Goal: Transaction & Acquisition: Book appointment/travel/reservation

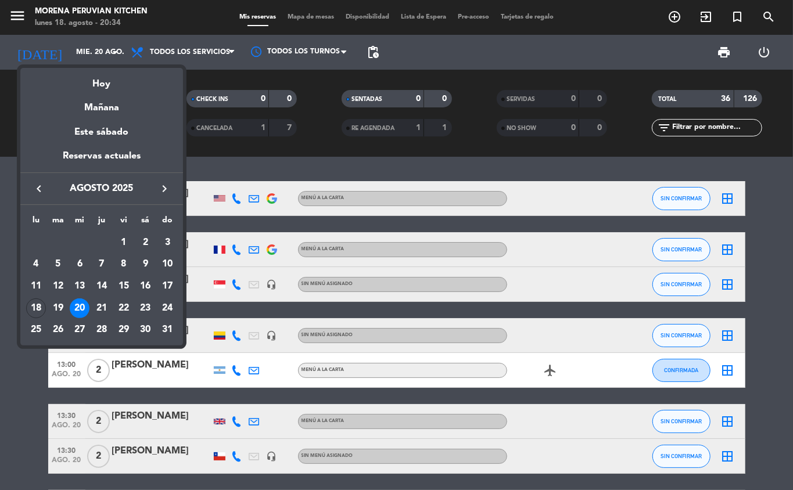
scroll to position [1016, 0]
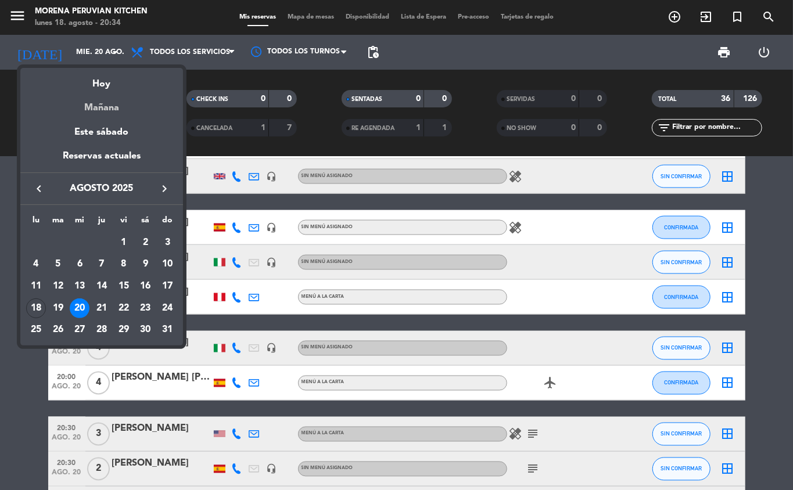
click at [114, 107] on div "Mañana" at bounding box center [101, 104] width 163 height 24
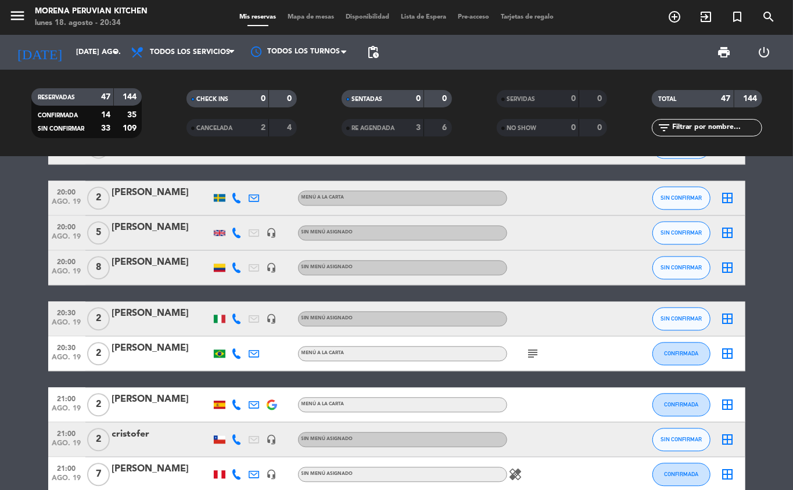
scroll to position [1480, 0]
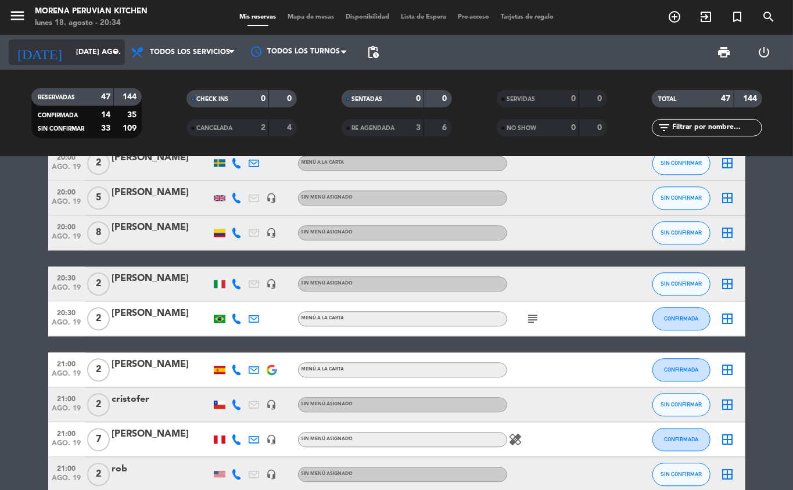
click at [101, 48] on input "[DATE] ago." at bounding box center [119, 52] width 98 height 20
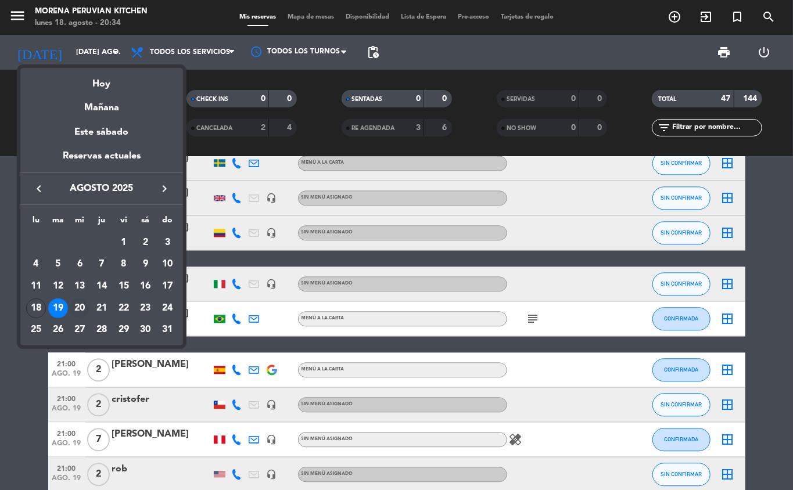
click at [82, 309] on div "20" at bounding box center [80, 308] width 20 height 20
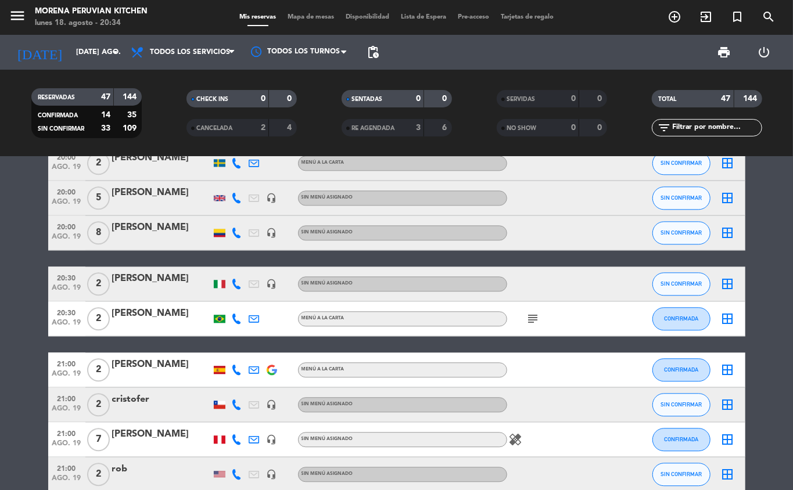
type input "mié. 20 ago."
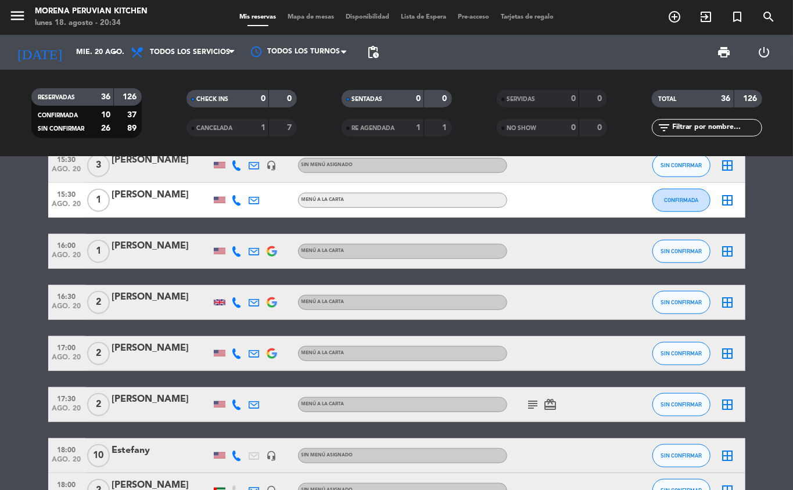
scroll to position [481, 0]
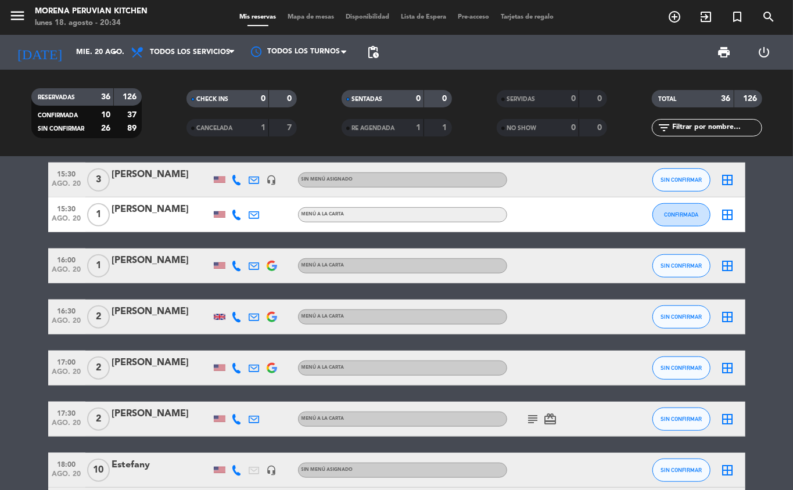
click at [676, 16] on icon "add_circle_outline" at bounding box center [674, 17] width 14 height 14
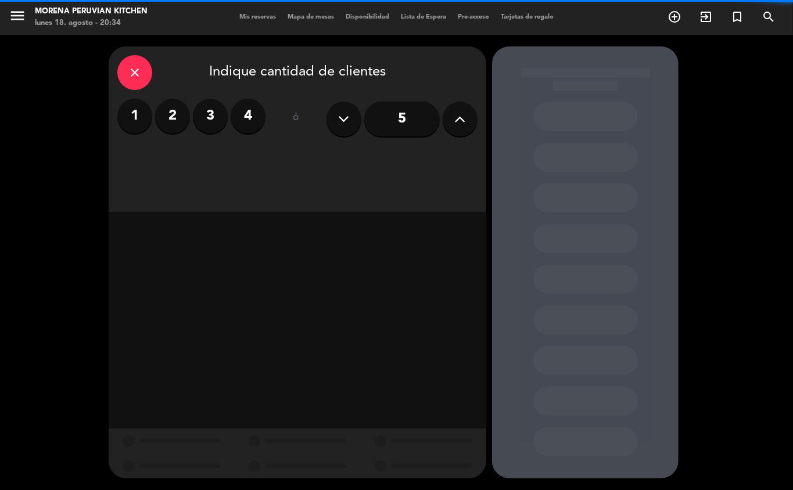
click at [168, 113] on label "2" at bounding box center [172, 116] width 35 height 35
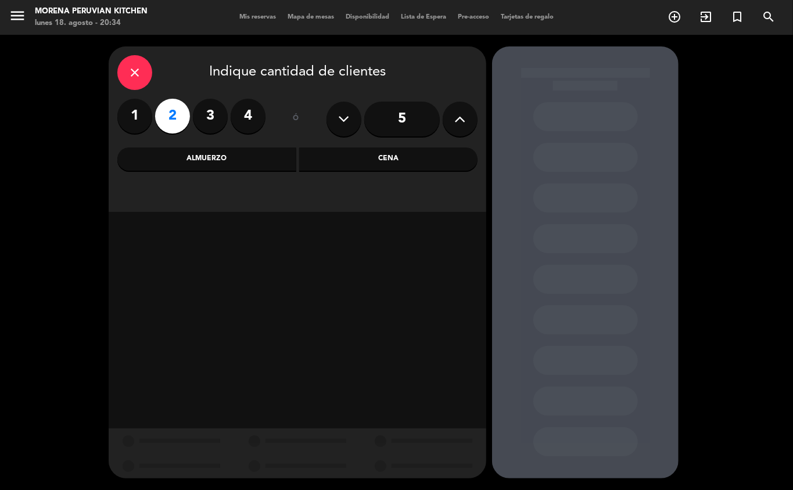
click at [141, 121] on label "1" at bounding box center [134, 116] width 35 height 35
click at [223, 163] on div "Almuerzo" at bounding box center [206, 158] width 179 height 23
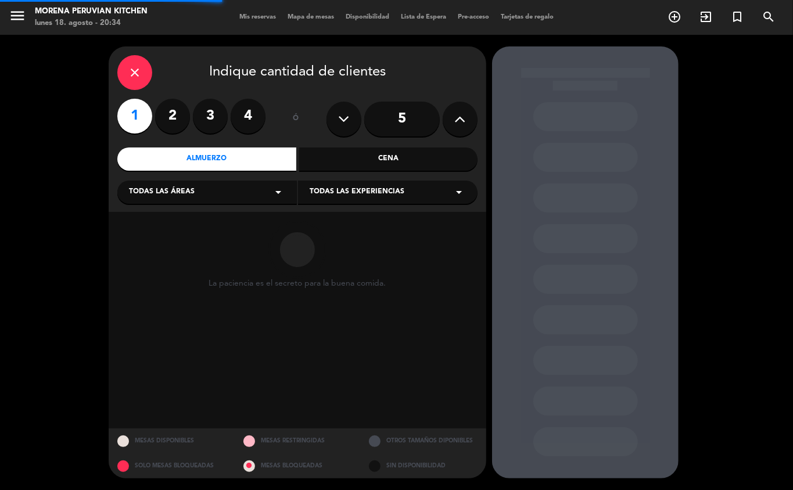
click at [382, 161] on div "Cena" at bounding box center [388, 158] width 179 height 23
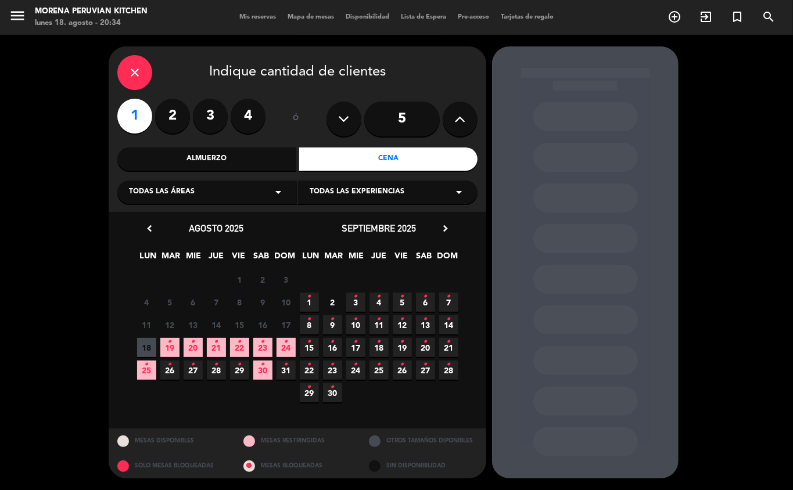
click at [207, 114] on label "3" at bounding box center [210, 116] width 35 height 35
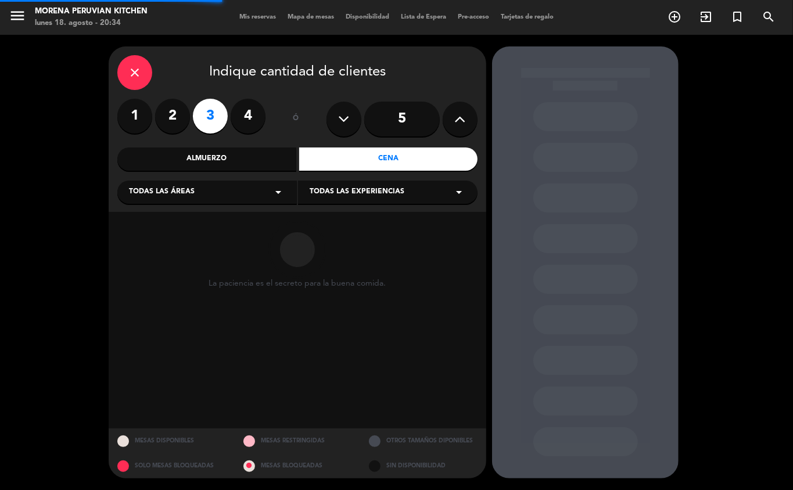
click at [259, 114] on label "4" at bounding box center [248, 116] width 35 height 35
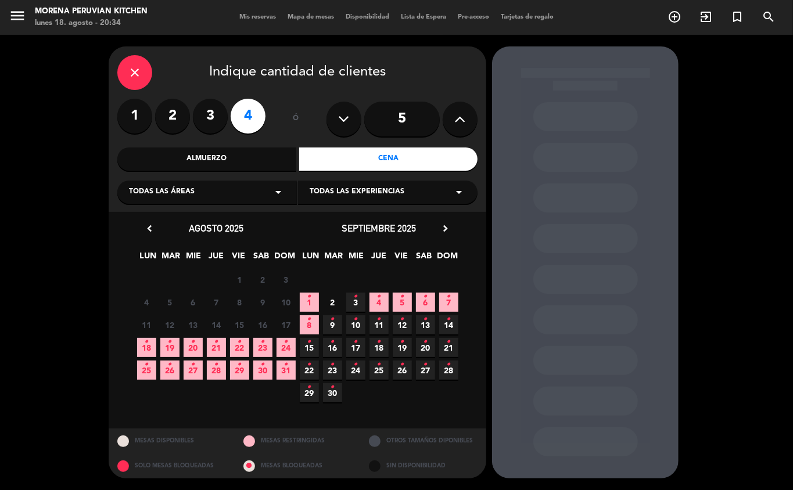
click at [193, 341] on icon "•" at bounding box center [193, 342] width 4 height 19
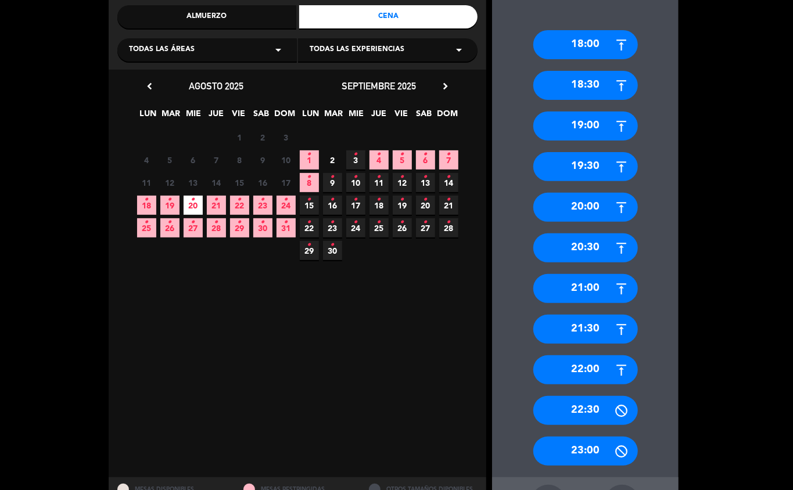
scroll to position [121, 0]
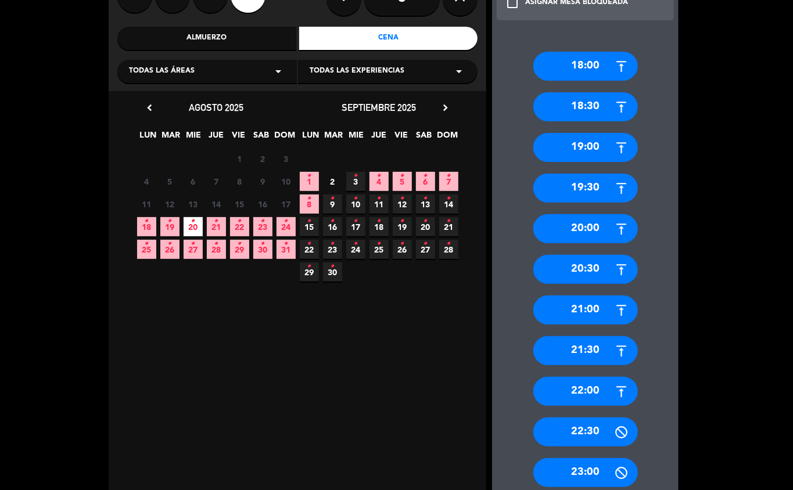
click at [597, 309] on div "21:00" at bounding box center [585, 310] width 105 height 29
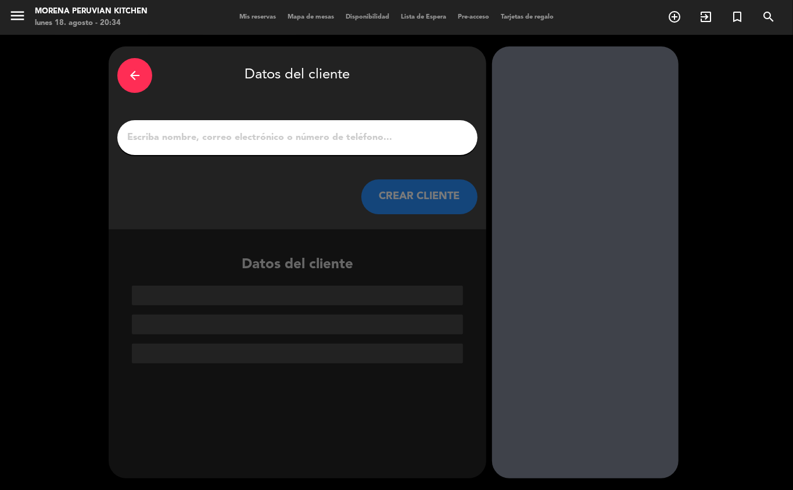
scroll to position [0, 0]
click at [312, 130] on input "1" at bounding box center [297, 137] width 343 height 16
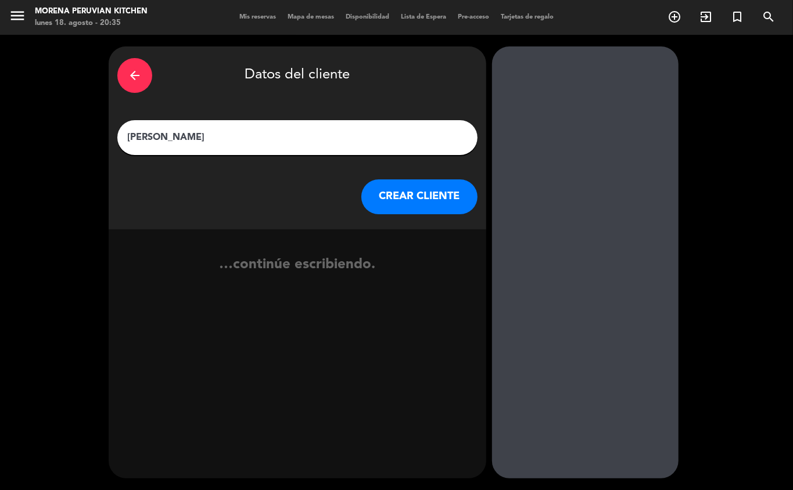
type input "[PERSON_NAME]"
click at [403, 205] on button "CREAR CLIENTE" at bounding box center [419, 196] width 116 height 35
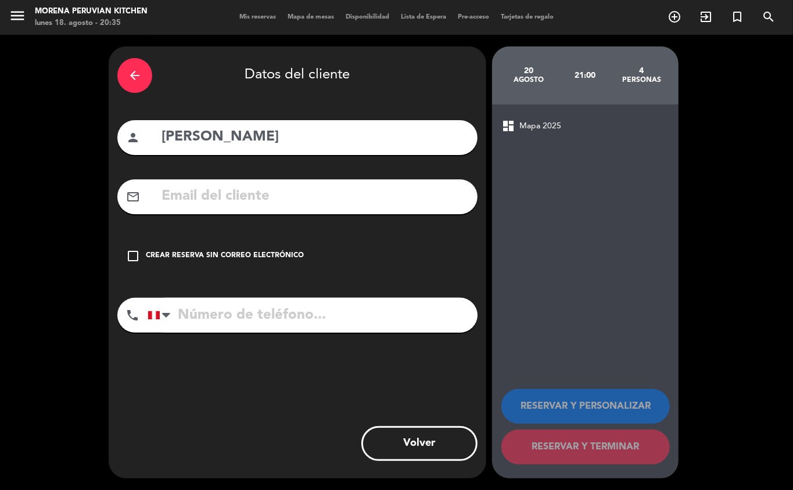
click at [280, 271] on div "check_box_outline_blank Crear reserva sin correo electrónico" at bounding box center [297, 256] width 360 height 35
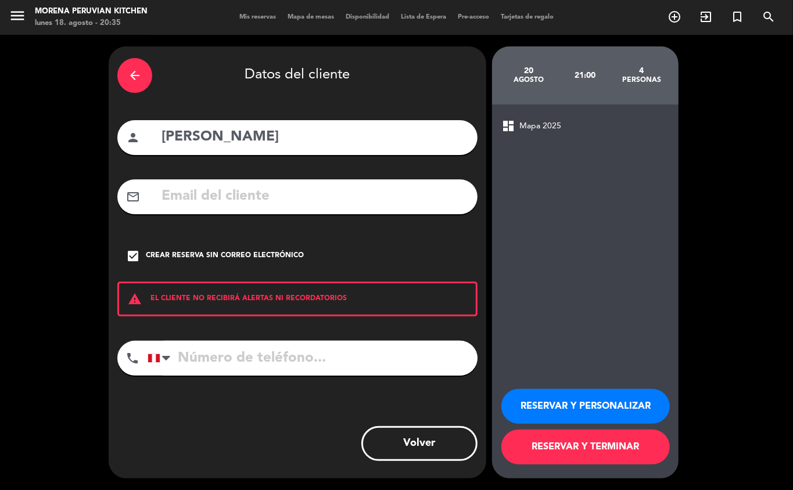
click at [298, 365] on input "tel" at bounding box center [312, 358] width 330 height 35
type input "962708155"
click at [627, 442] on button "RESERVAR Y TERMINAR" at bounding box center [585, 447] width 168 height 35
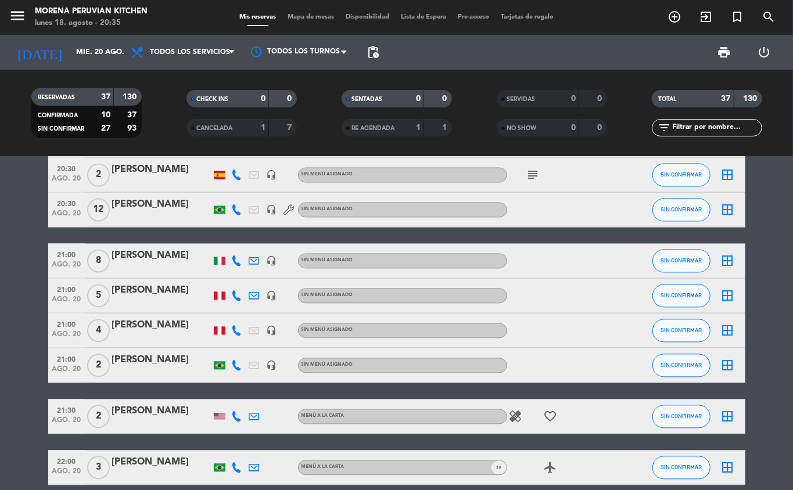
scroll to position [1363, 0]
